Goal: Task Accomplishment & Management: Complete application form

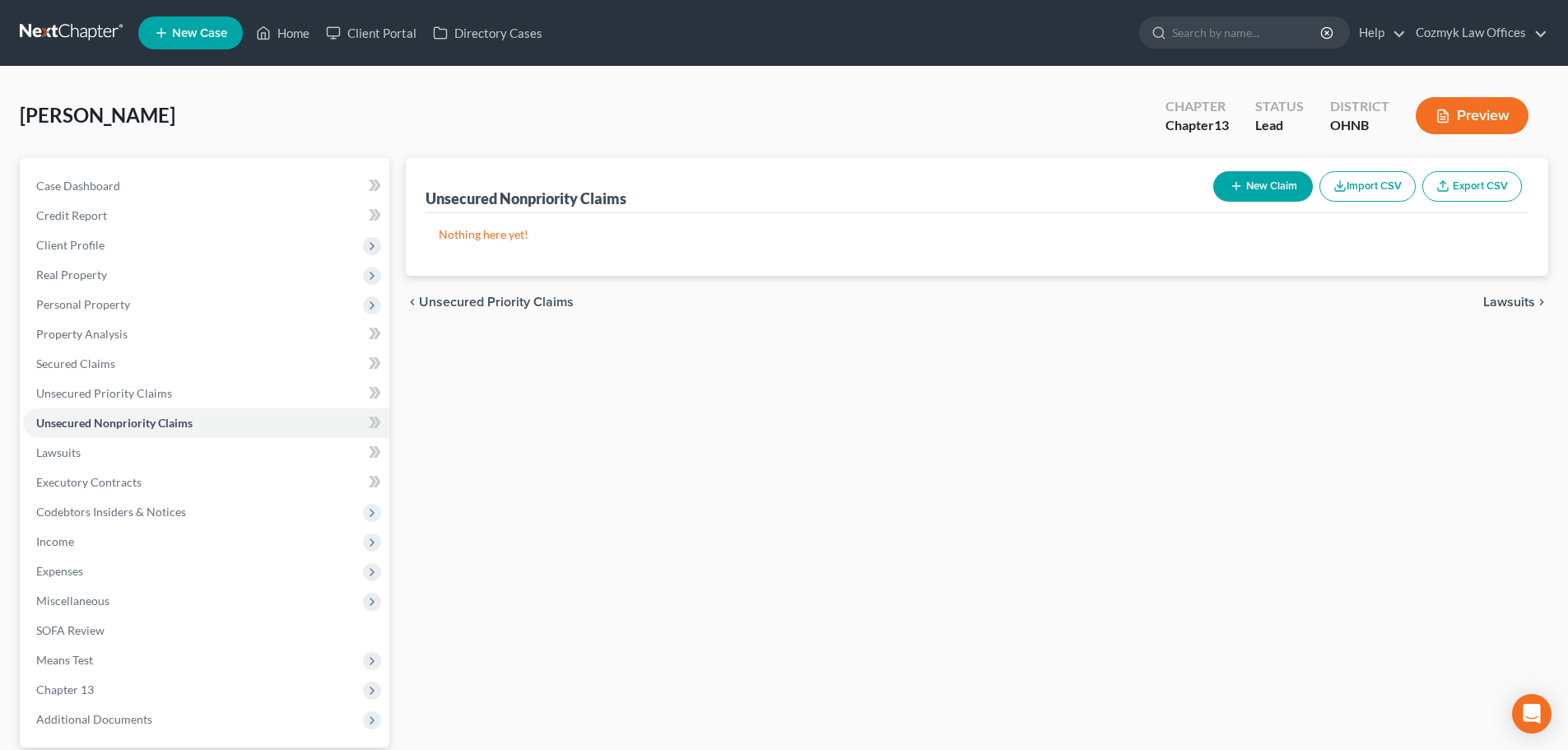
click at [1287, 183] on button "New Claim" at bounding box center [1263, 186] width 99 height 31
select select "0"
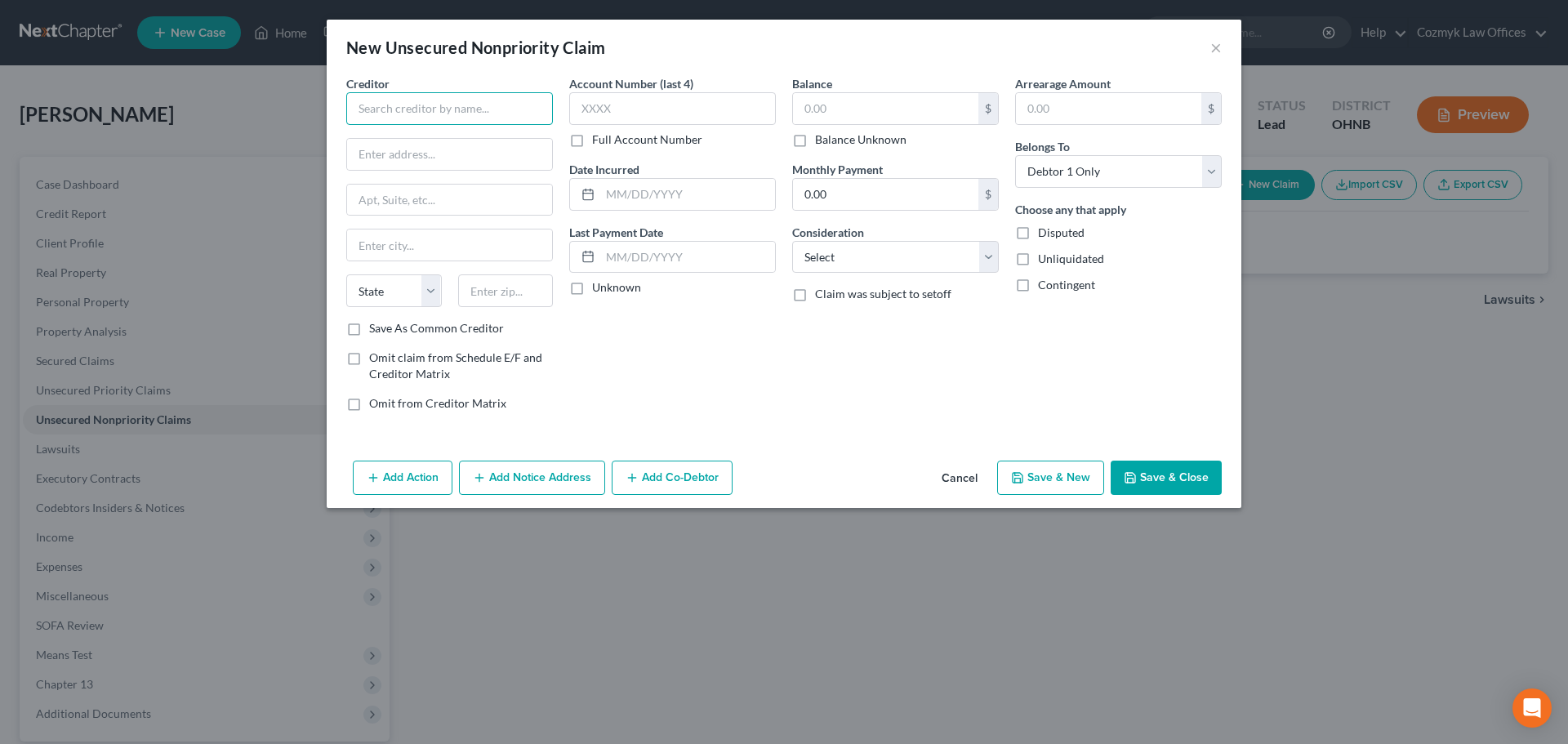
click at [415, 115] on input "text" at bounding box center [450, 108] width 207 height 33
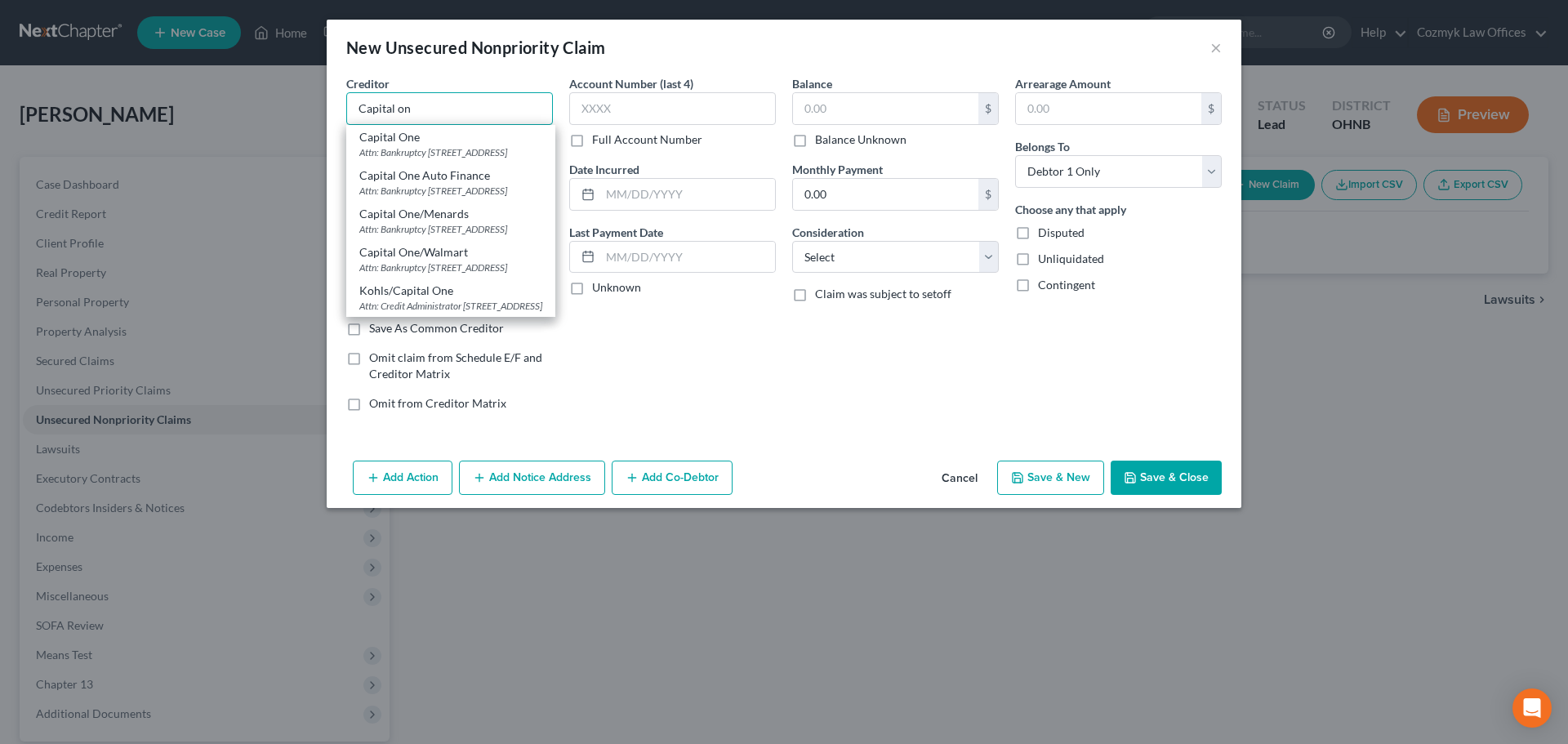
type input "Capital One"
type input "Attn: Bankruptcy"
type input "PO Box 30285"
type input "[GEOGRAPHIC_DATA]"
select select "46"
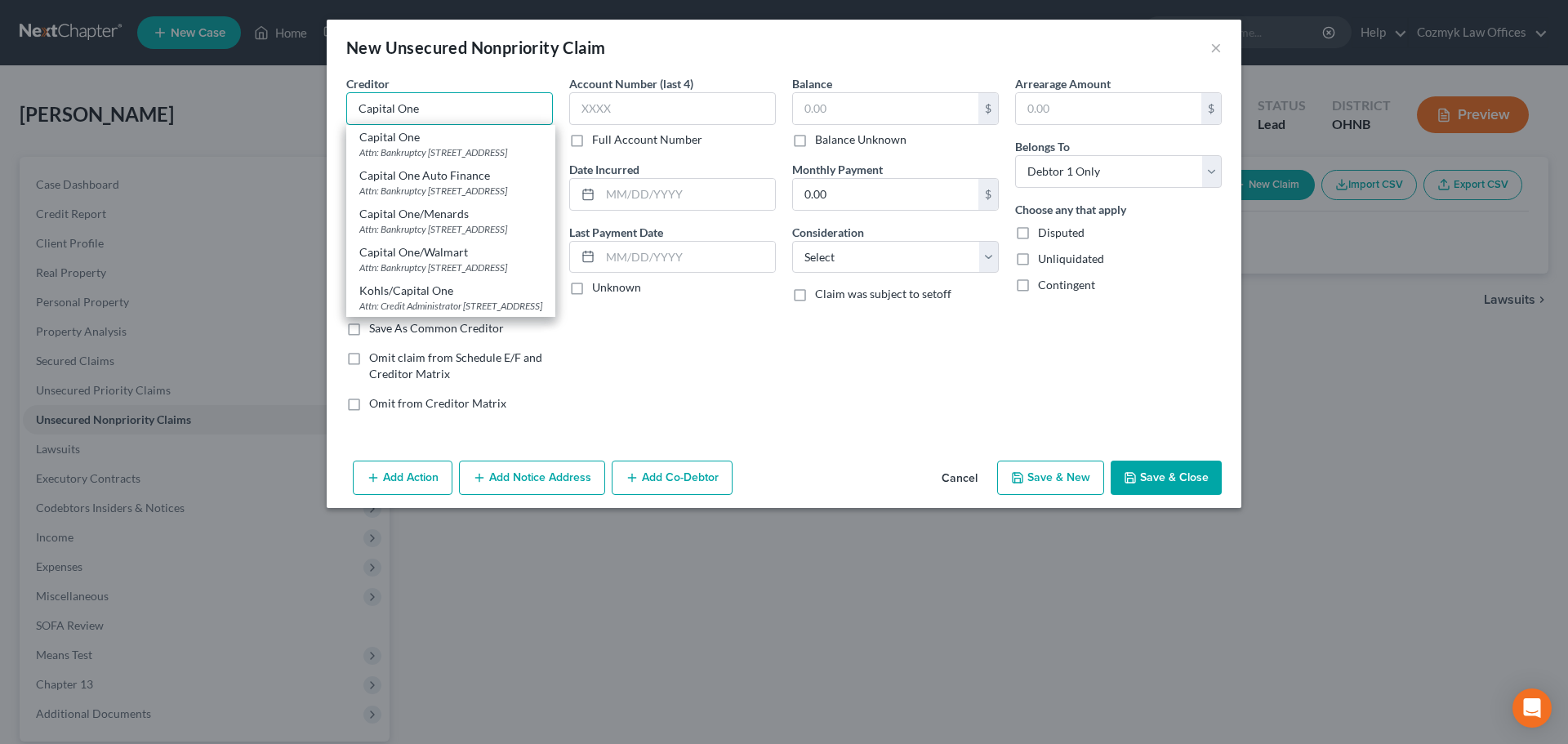
type input "84130"
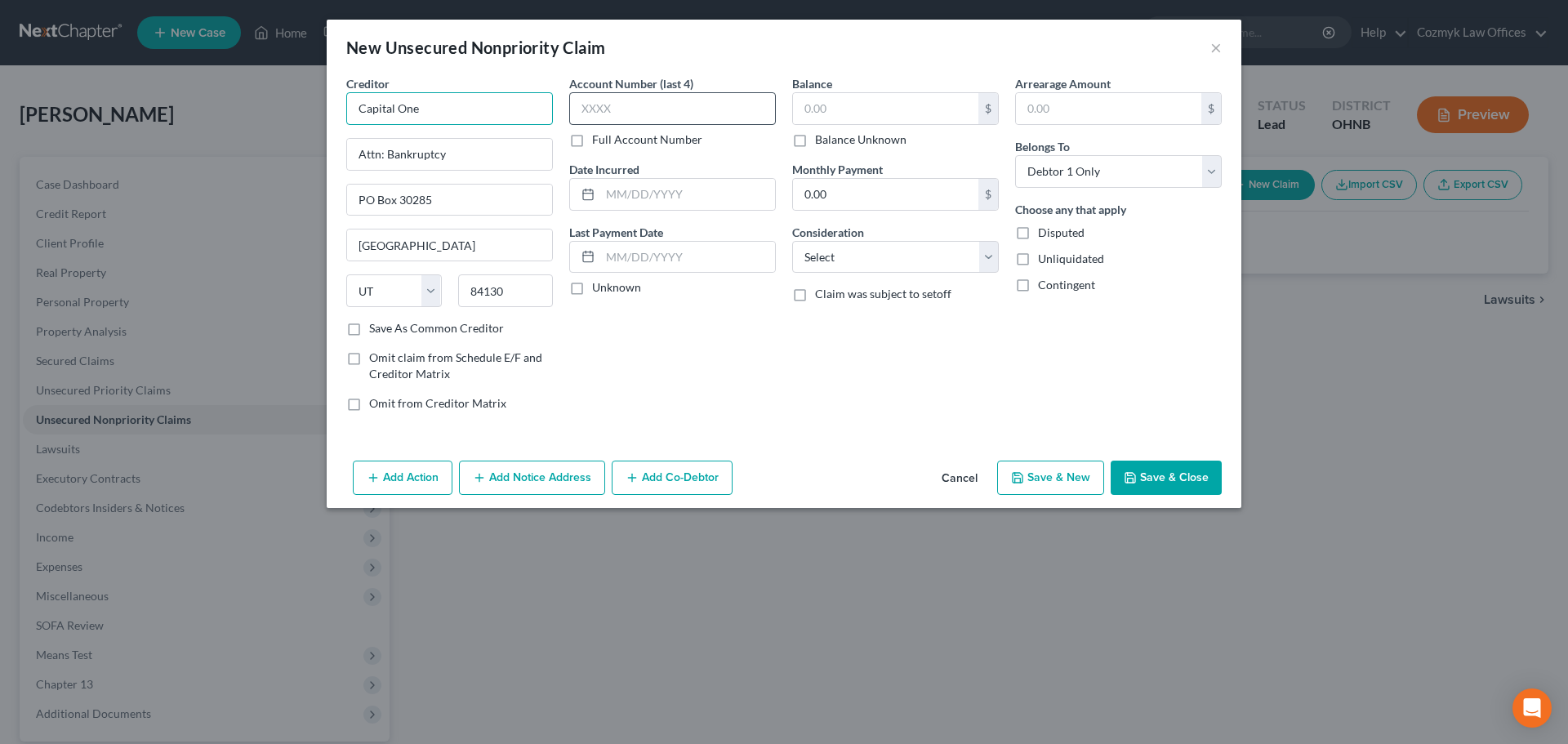
type input "Capital One"
click at [669, 122] on input "text" at bounding box center [673, 108] width 207 height 33
type input "2542"
type input "2021"
type input "59"
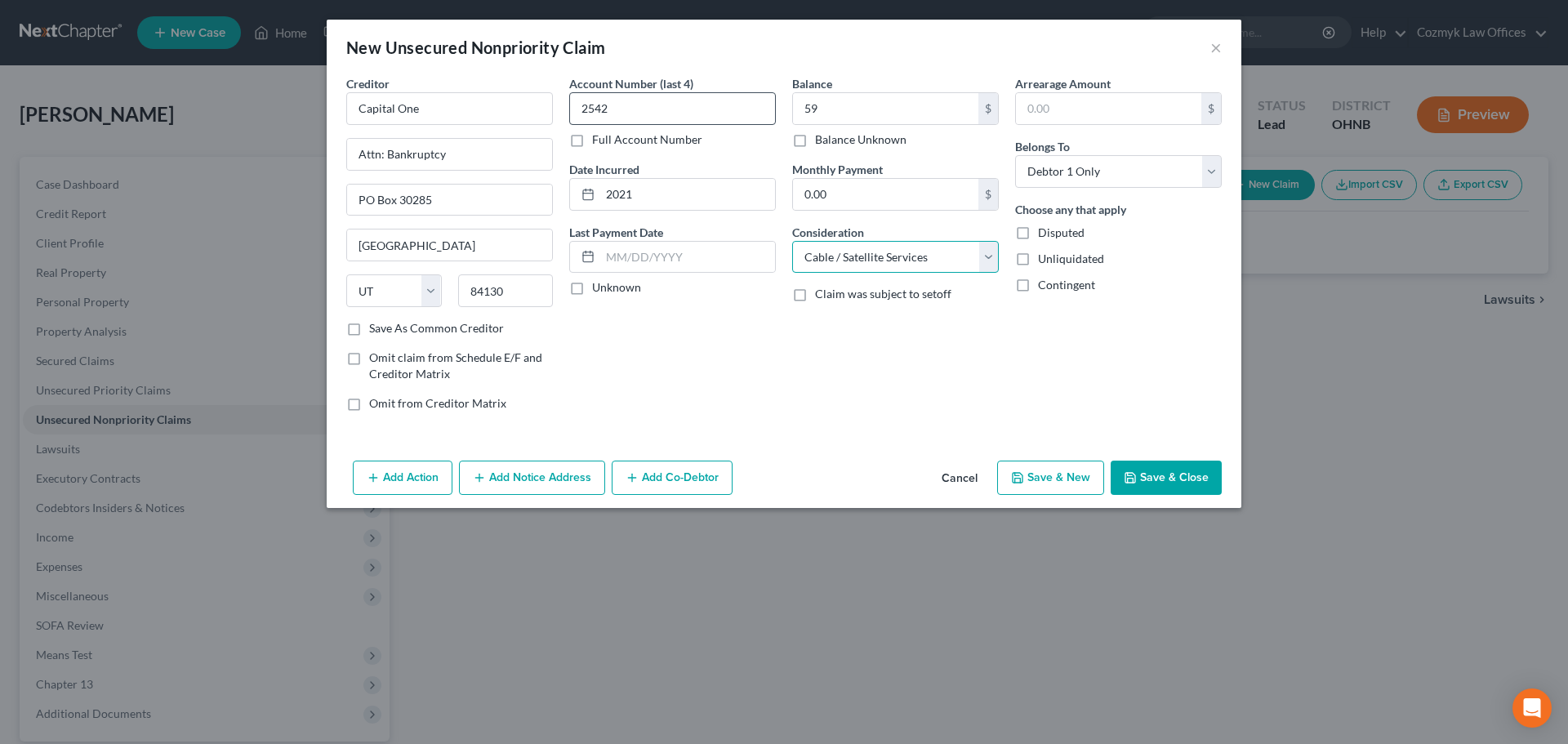
select select "2"
click at [1059, 484] on button "Save & New" at bounding box center [1051, 478] width 107 height 34
select select "0"
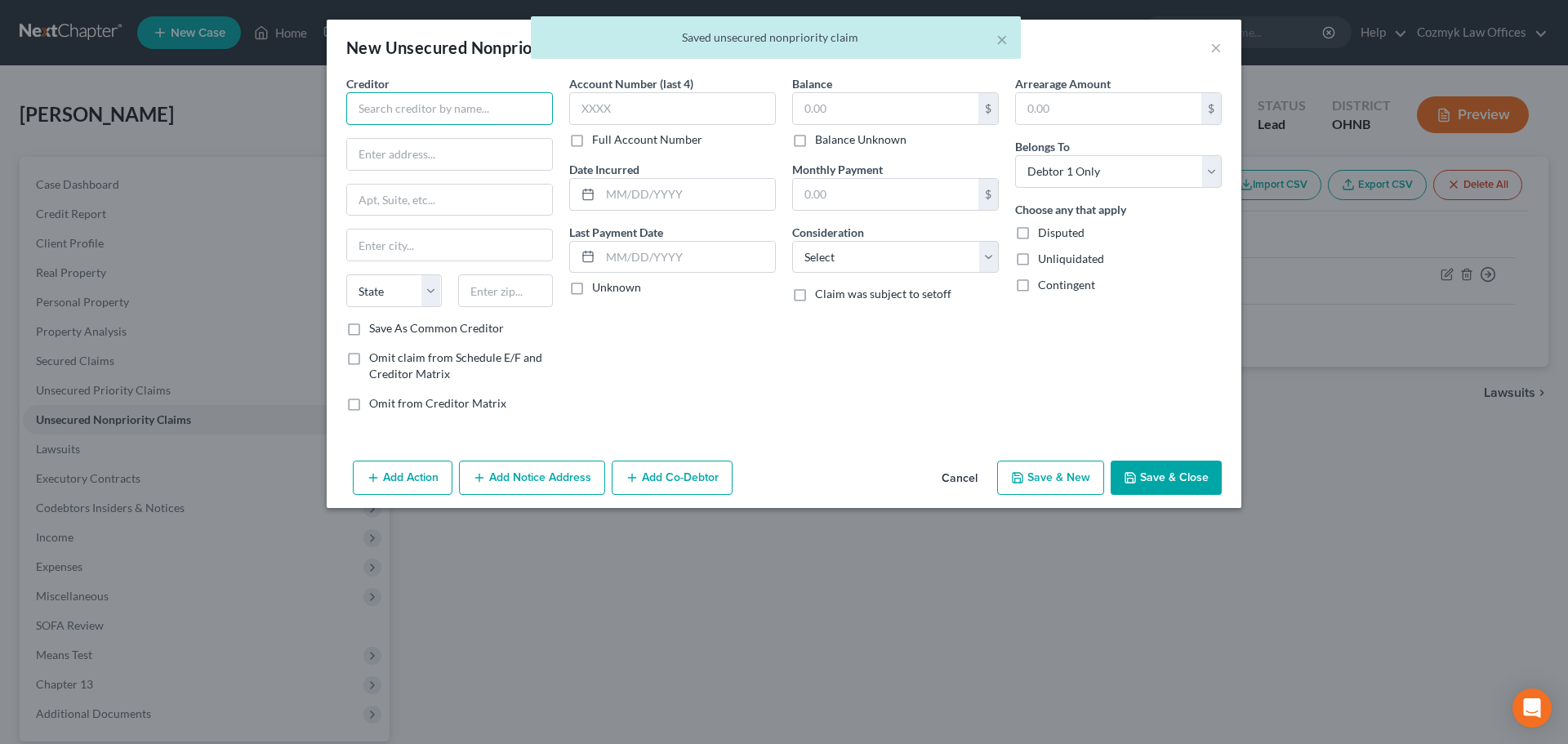
click at [448, 103] on input "text" at bounding box center [450, 108] width 207 height 33
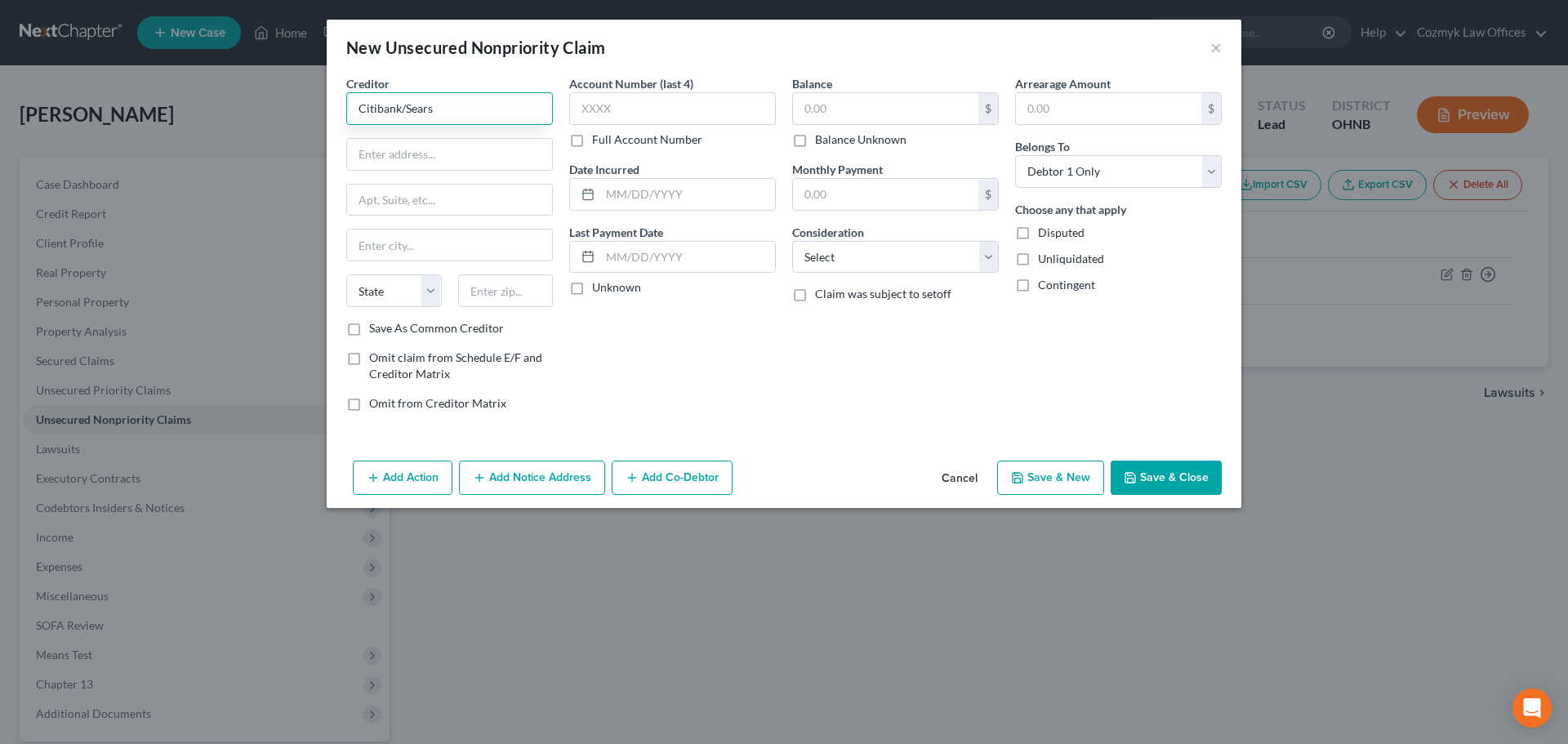
type input "Citibank/Sears"
click at [438, 153] on input "Centralized Banruptcy Department" at bounding box center [450, 154] width 205 height 31
type input "Centralized Bankruptcy Department"
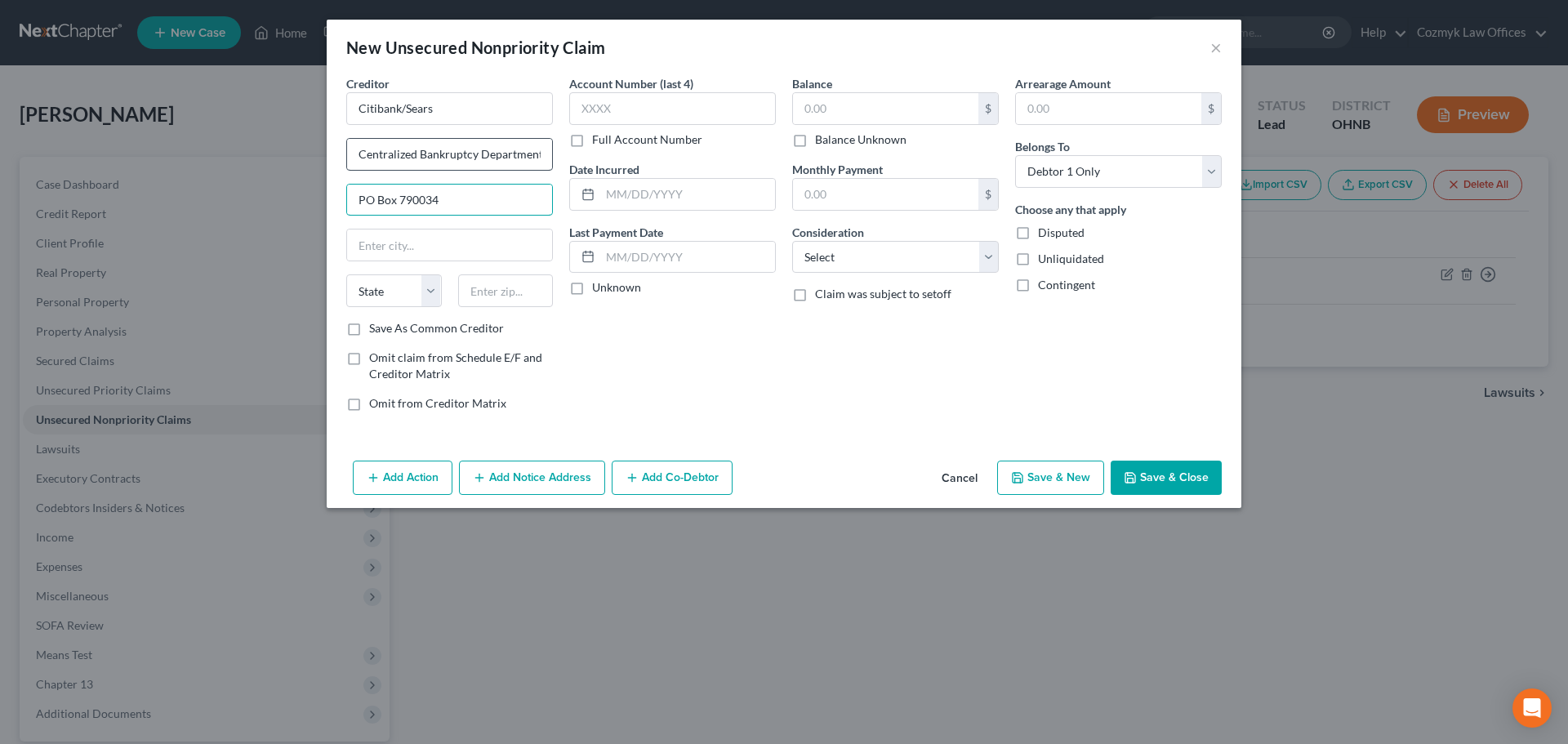
type input "PO Box 790034"
type input "63179"
type input "Saint Louis"
select select "26"
click at [667, 106] on input "text" at bounding box center [673, 108] width 207 height 33
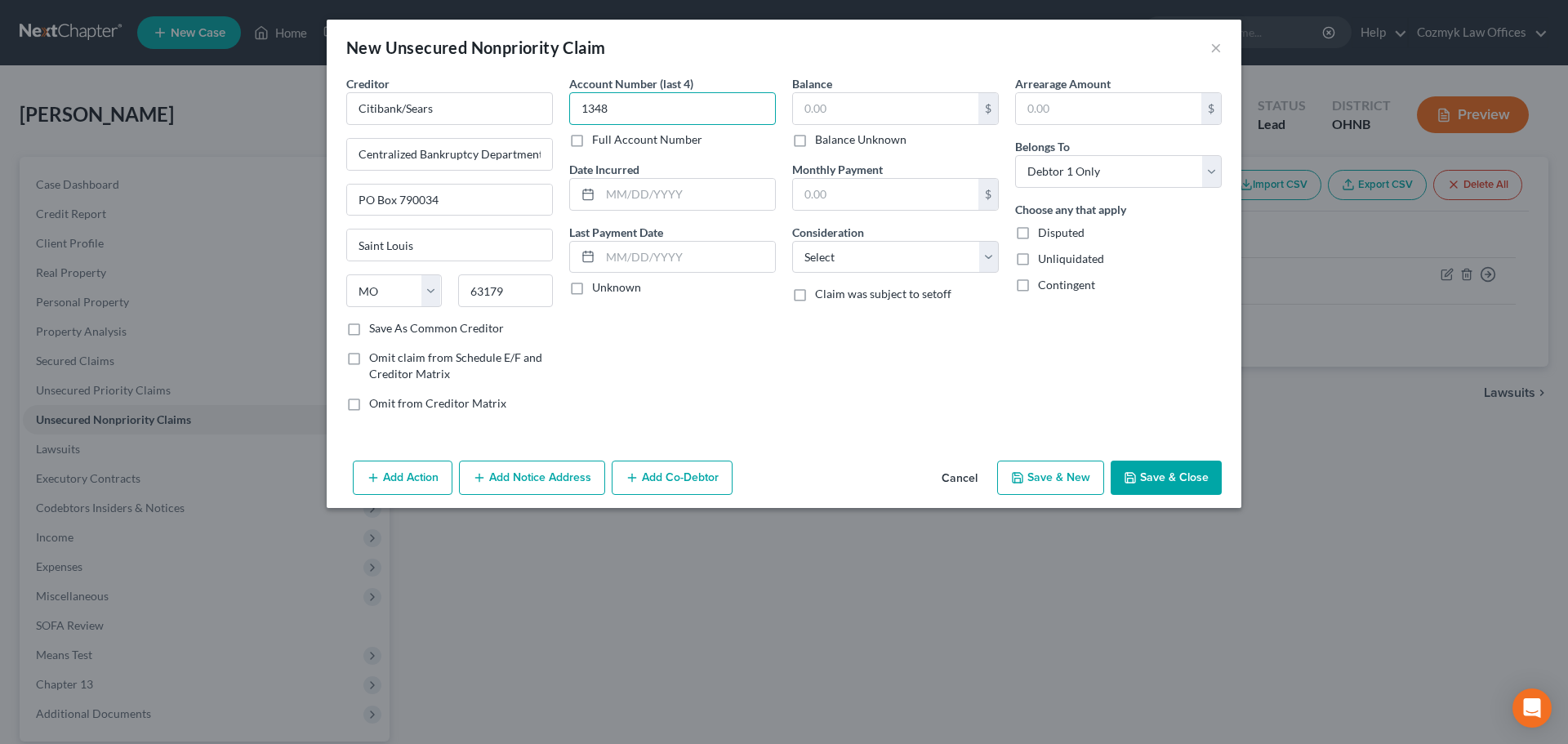
type input "1348"
type input "2000"
click at [957, 476] on button "Cancel" at bounding box center [960, 479] width 62 height 33
